Goal: Task Accomplishment & Management: Use online tool/utility

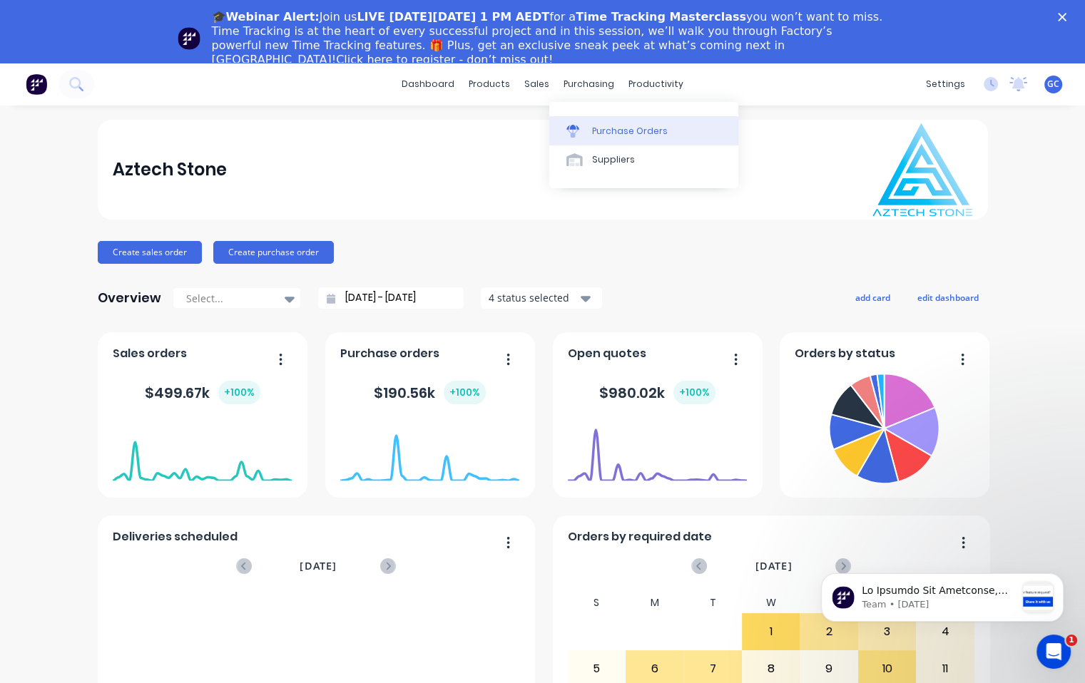
click at [607, 129] on div "Purchase Orders" at bounding box center [630, 131] width 76 height 13
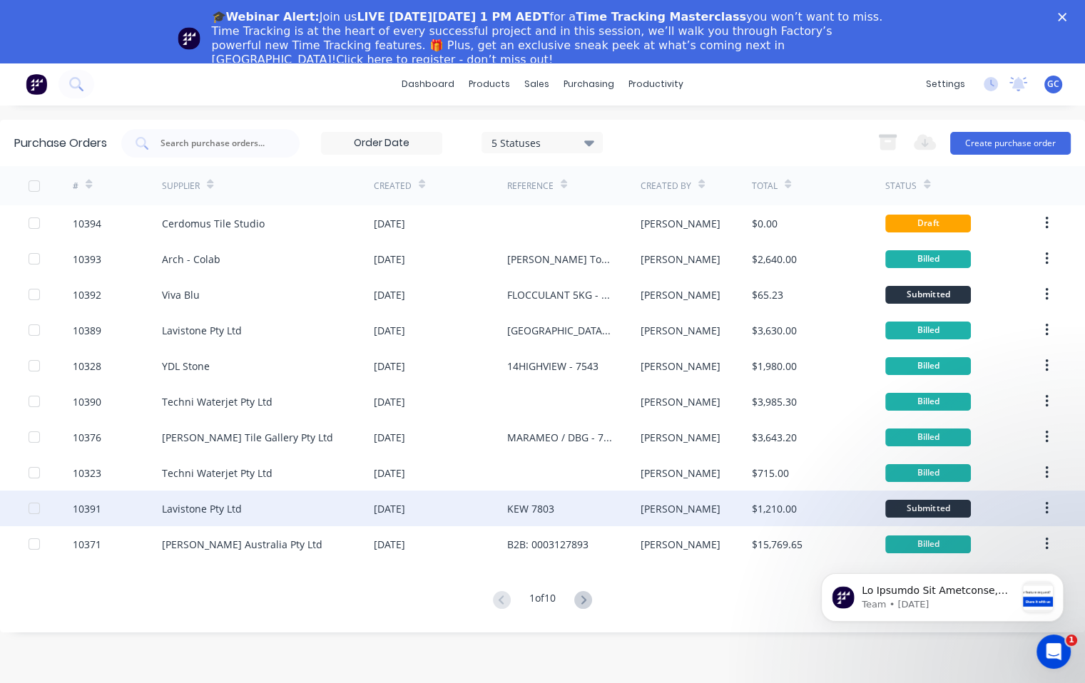
click at [32, 509] on div at bounding box center [34, 508] width 29 height 29
click at [87, 509] on div "10391" at bounding box center [87, 508] width 29 height 15
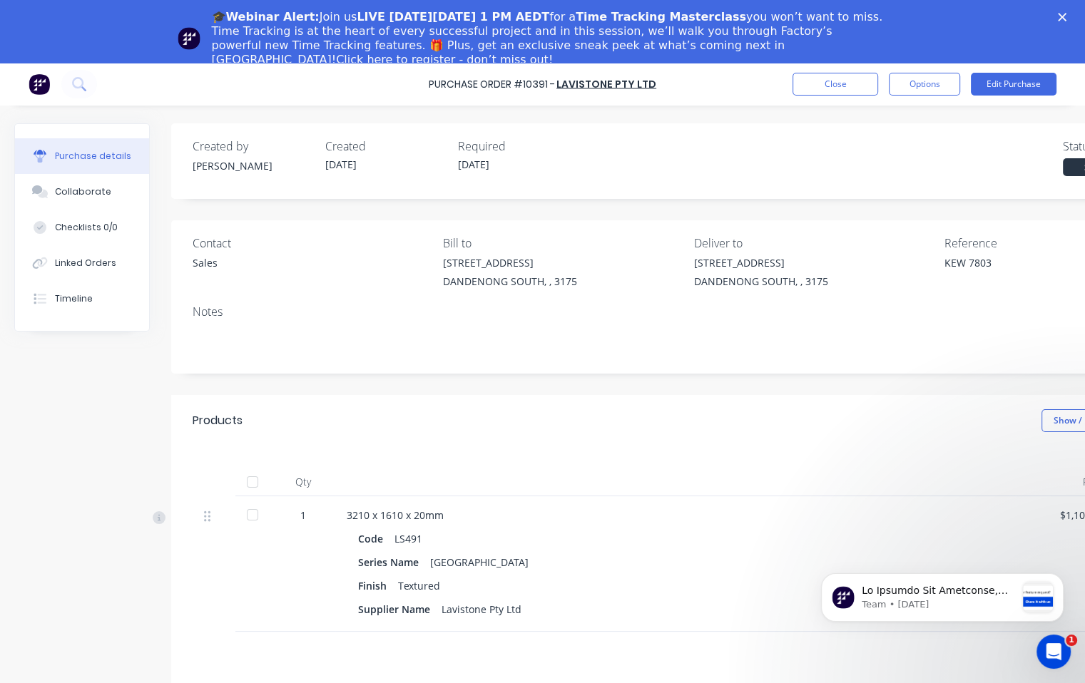
click at [252, 514] on div at bounding box center [252, 515] width 29 height 29
click at [929, 79] on button "Options" at bounding box center [924, 84] width 71 height 23
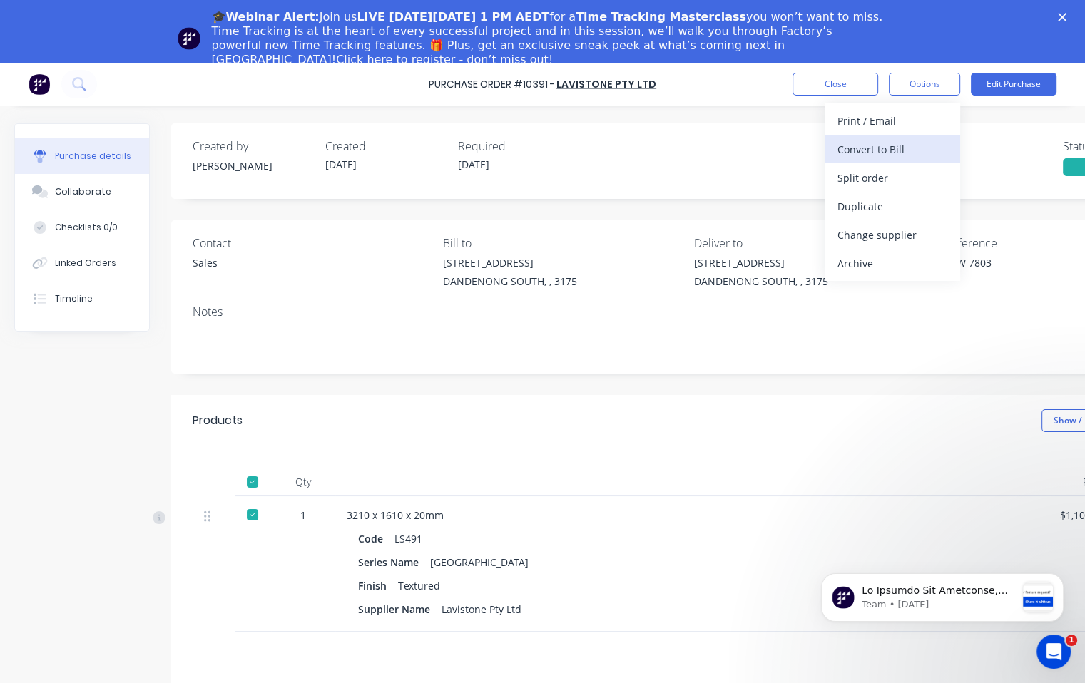
click at [855, 148] on div "Convert to Bill" at bounding box center [892, 149] width 110 height 21
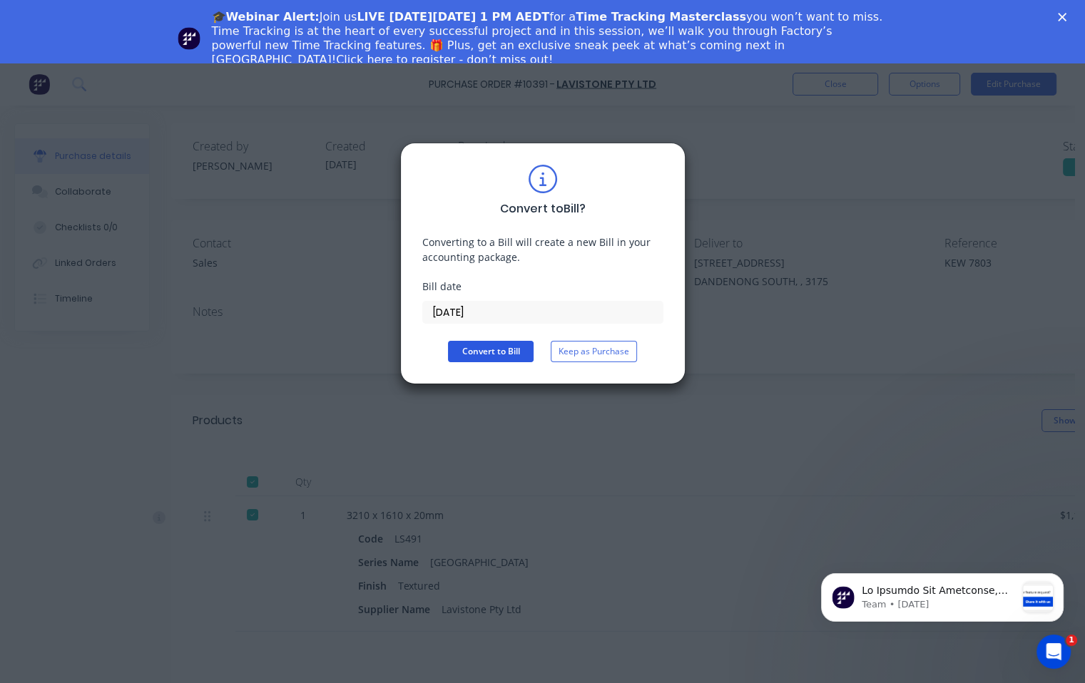
click at [496, 348] on button "Convert to Bill" at bounding box center [491, 351] width 86 height 21
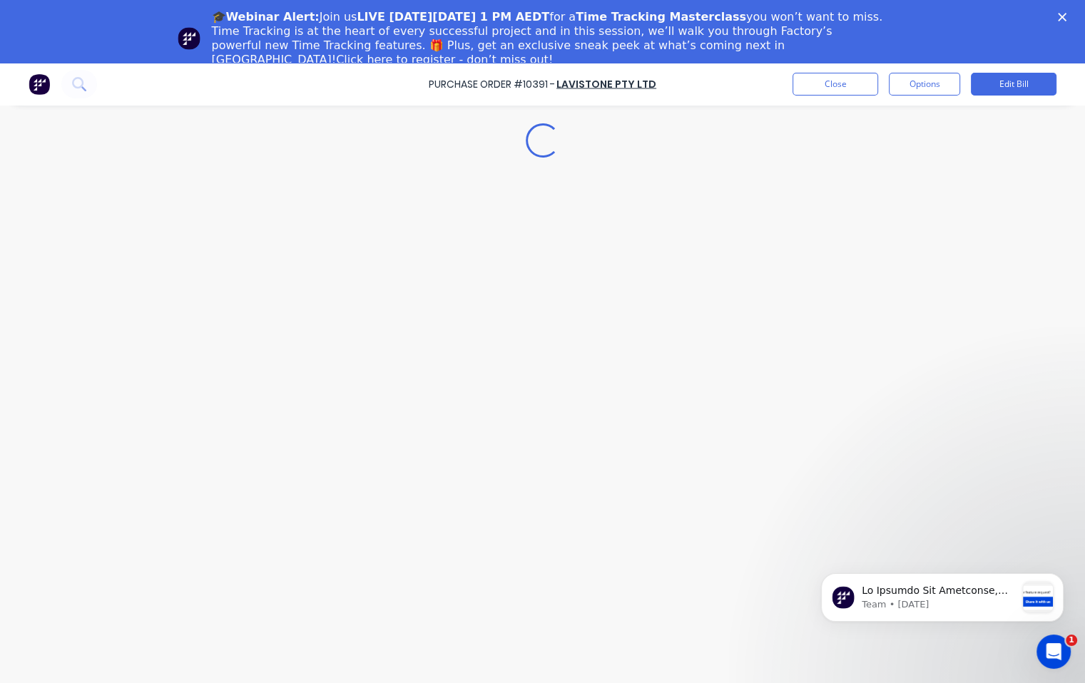
type textarea "x"
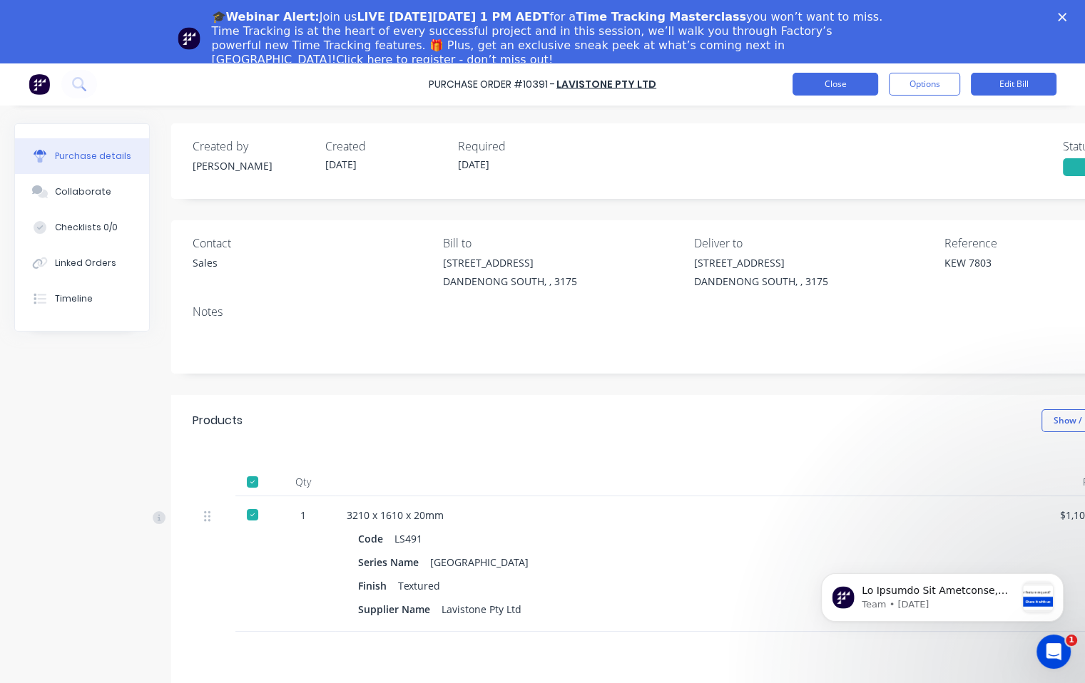
click at [842, 83] on button "Close" at bounding box center [835, 84] width 86 height 23
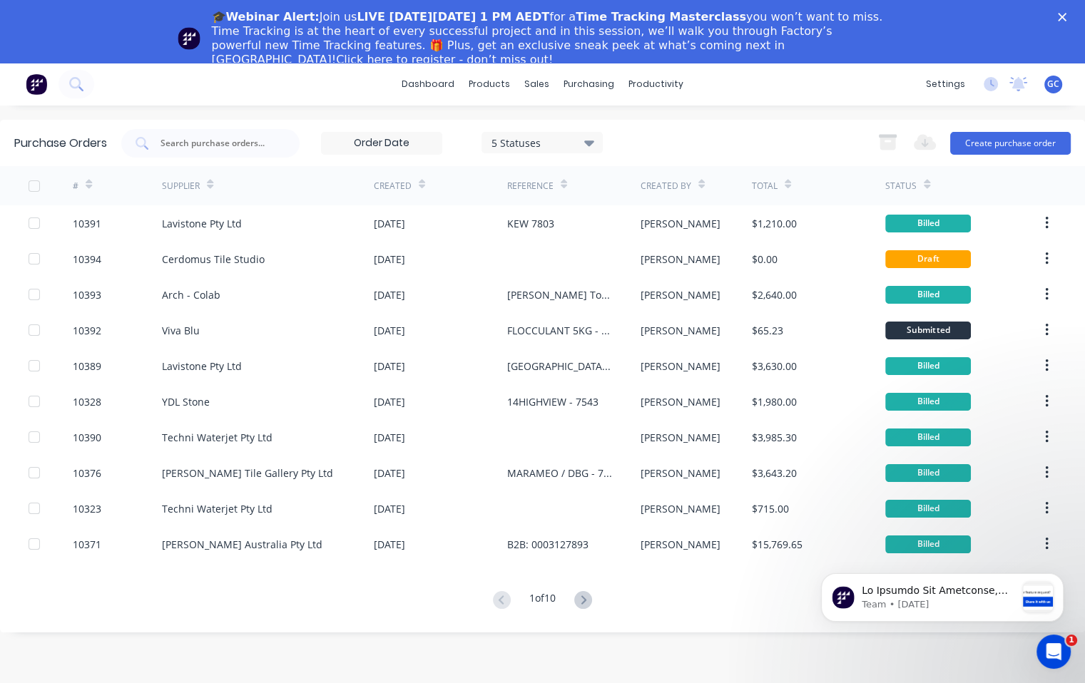
click at [1054, 85] on span "GC" at bounding box center [1053, 84] width 12 height 13
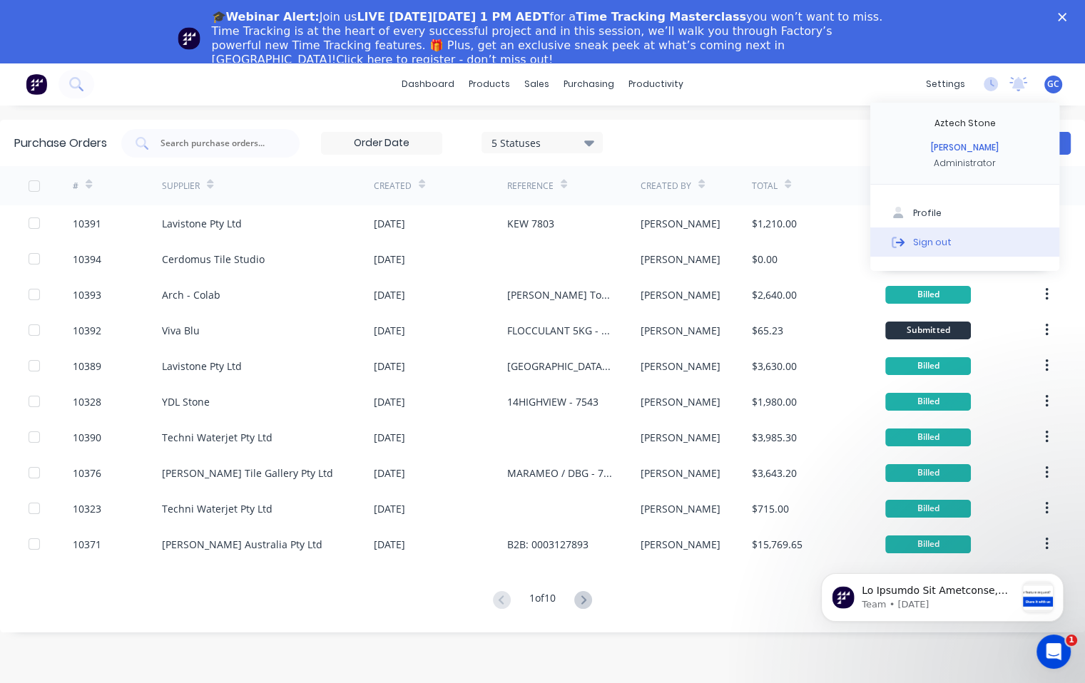
click at [933, 241] on div "Sign out" at bounding box center [932, 241] width 39 height 13
